Goal: Use online tool/utility: Utilize a website feature to perform a specific function

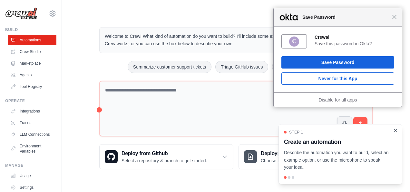
click at [395, 133] on icon "Close walkthrough" at bounding box center [396, 130] width 6 height 6
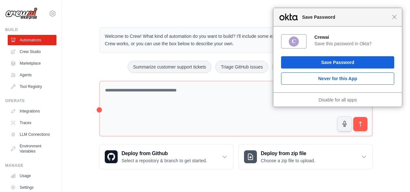
click at [398, 21] on div "Close Save Password" at bounding box center [338, 17] width 129 height 18
click at [397, 19] on span "Close" at bounding box center [394, 17] width 5 height 5
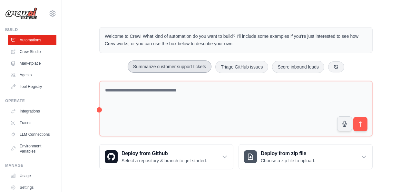
click at [174, 66] on button "Summarize customer support tickets" at bounding box center [170, 66] width 84 height 12
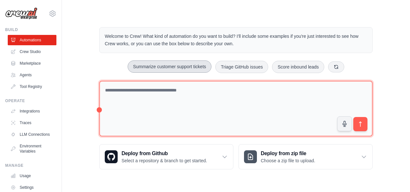
type textarea "**********"
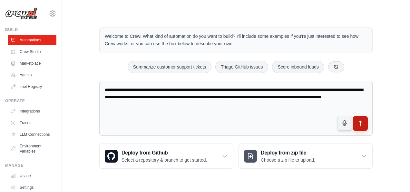
click at [361, 128] on button "submit" at bounding box center [360, 123] width 15 height 15
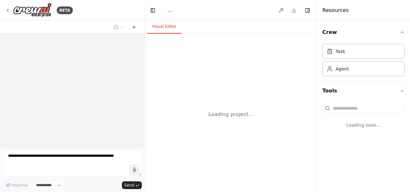
select select "****"
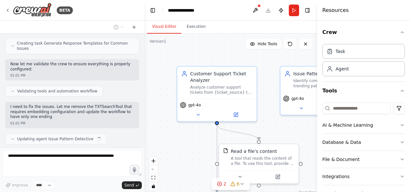
scroll to position [368, 0]
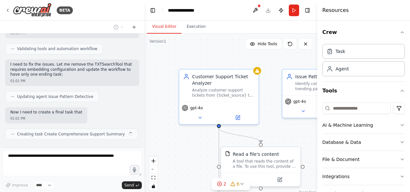
drag, startPoint x: 275, startPoint y: 130, endPoint x: 277, endPoint y: 133, distance: 3.5
click at [277, 133] on div ".deletable-edge-delete-btn { width: 20px; height: 20px; border: 0px solid #ffff…" at bounding box center [230, 114] width 173 height 161
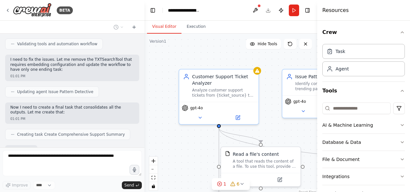
scroll to position [448, 0]
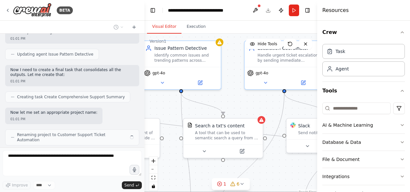
drag, startPoint x: 286, startPoint y: 127, endPoint x: 137, endPoint y: 93, distance: 152.9
click at [137, 93] on div "BETA Create a crew that automatically reads through customer support tickets, c…" at bounding box center [205, 96] width 410 height 192
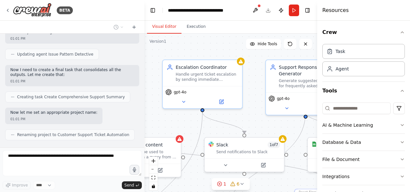
drag, startPoint x: 264, startPoint y: 104, endPoint x: 226, endPoint y: 123, distance: 42.0
click at [226, 123] on div ".deletable-edge-delete-btn { width: 20px; height: 20px; border: 0px solid #ffff…" at bounding box center [230, 114] width 173 height 161
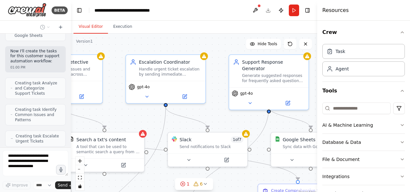
scroll to position [672, 0]
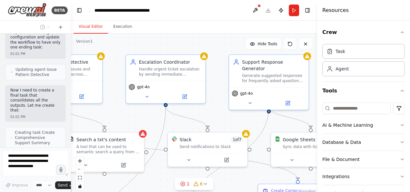
drag, startPoint x: 144, startPoint y: 86, endPoint x: 50, endPoint y: 95, distance: 94.6
click at [50, 95] on div "BETA Create a crew that automatically reads through customer support tickets, c…" at bounding box center [35, 96] width 71 height 192
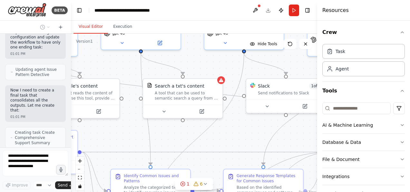
drag, startPoint x: 217, startPoint y: 117, endPoint x: 293, endPoint y: 52, distance: 100.4
click at [293, 52] on div ".deletable-edge-delete-btn { width: 20px; height: 20px; border: 0px solid #ffff…" at bounding box center [194, 114] width 246 height 161
